Goal: Information Seeking & Learning: Learn about a topic

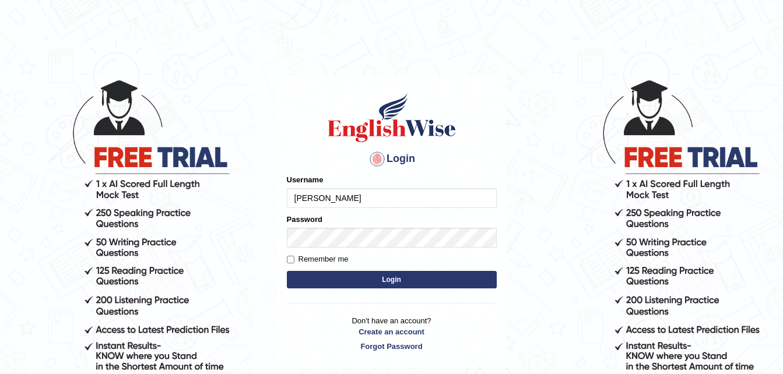
type input "Leticia_parramatta"
click at [367, 282] on button "Login" at bounding box center [392, 279] width 210 height 17
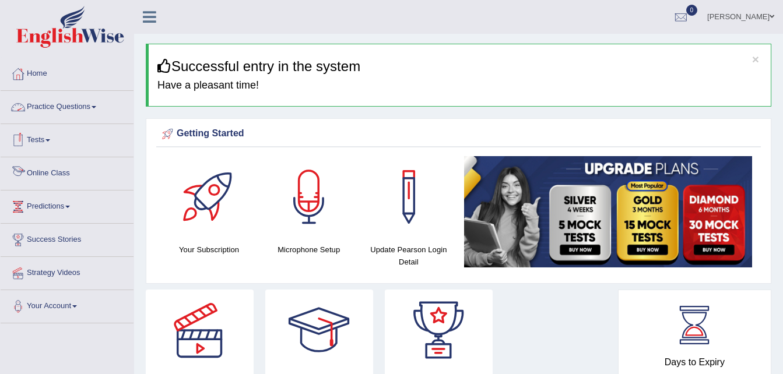
click at [44, 169] on link "Online Class" at bounding box center [67, 171] width 133 height 29
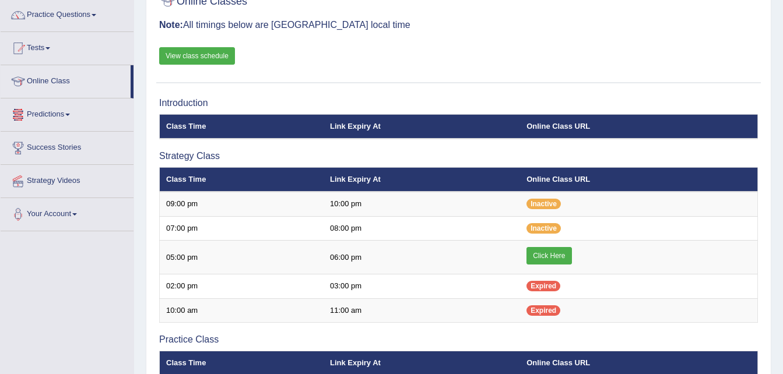
scroll to position [93, 0]
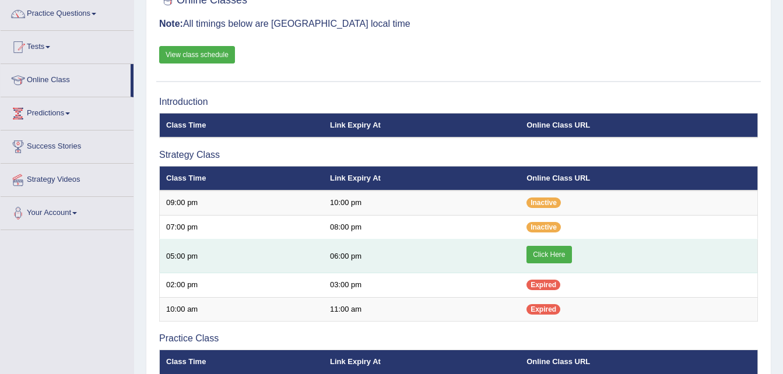
click at [543, 252] on link "Click Here" at bounding box center [548, 254] width 45 height 17
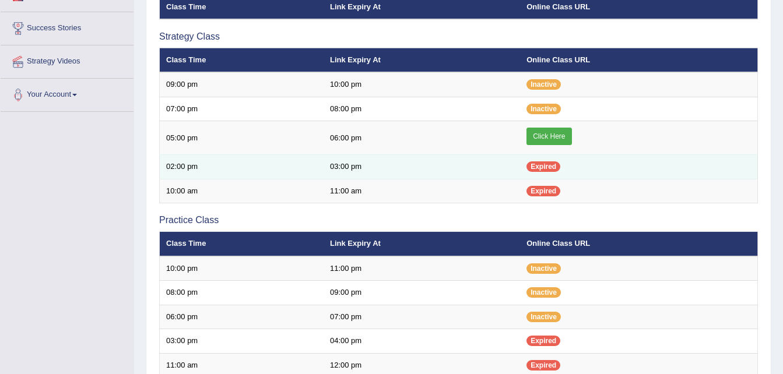
scroll to position [210, 0]
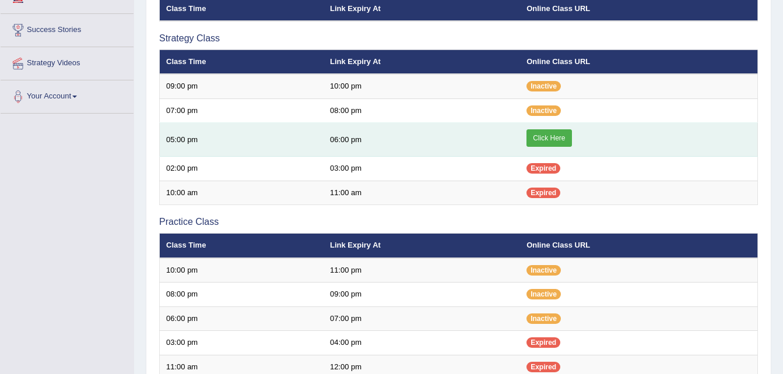
click at [558, 136] on link "Click Here" at bounding box center [548, 137] width 45 height 17
